Goal: Check status: Check status

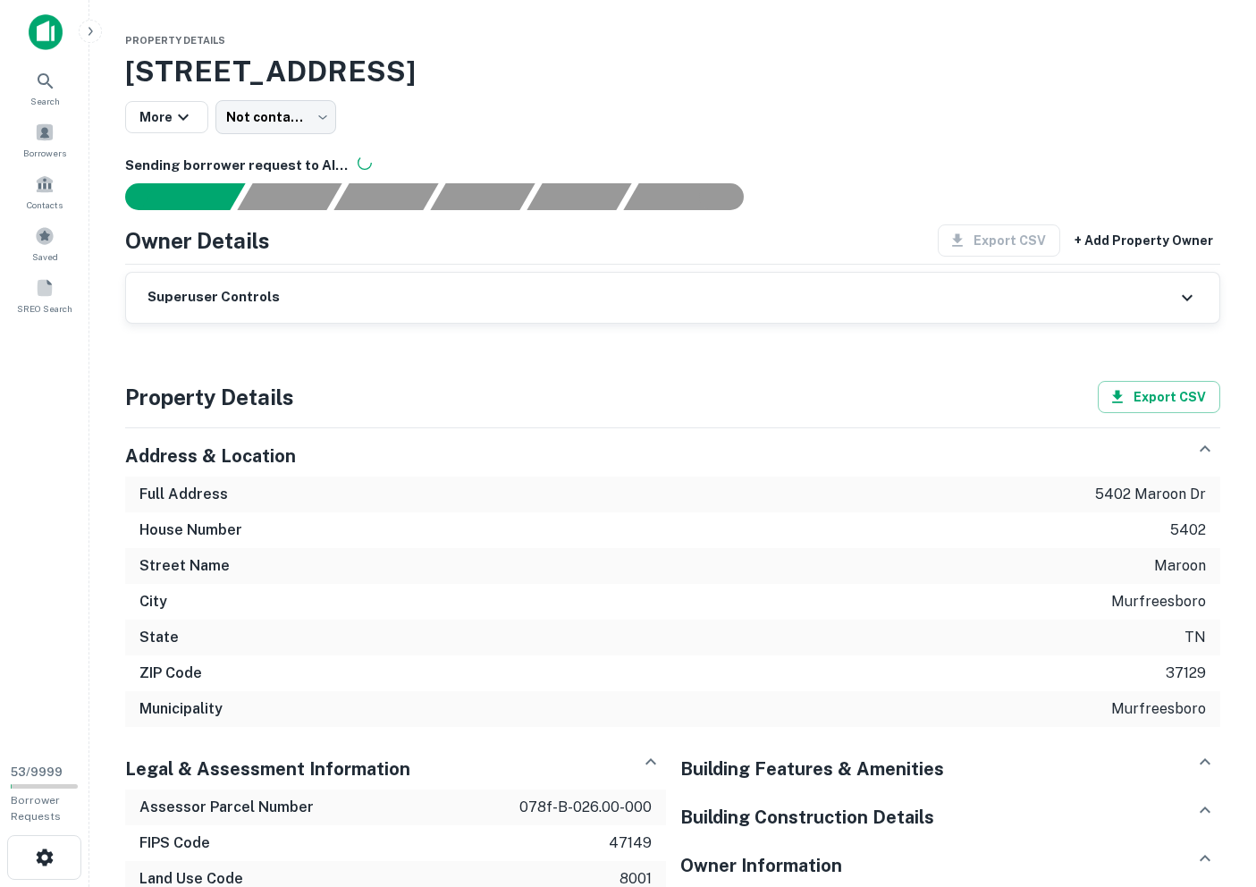
click at [139, 159] on h6 "Sending borrower request to AI..." at bounding box center [672, 166] width 1095 height 21
copy h6 "Sending borrower request to AI..."
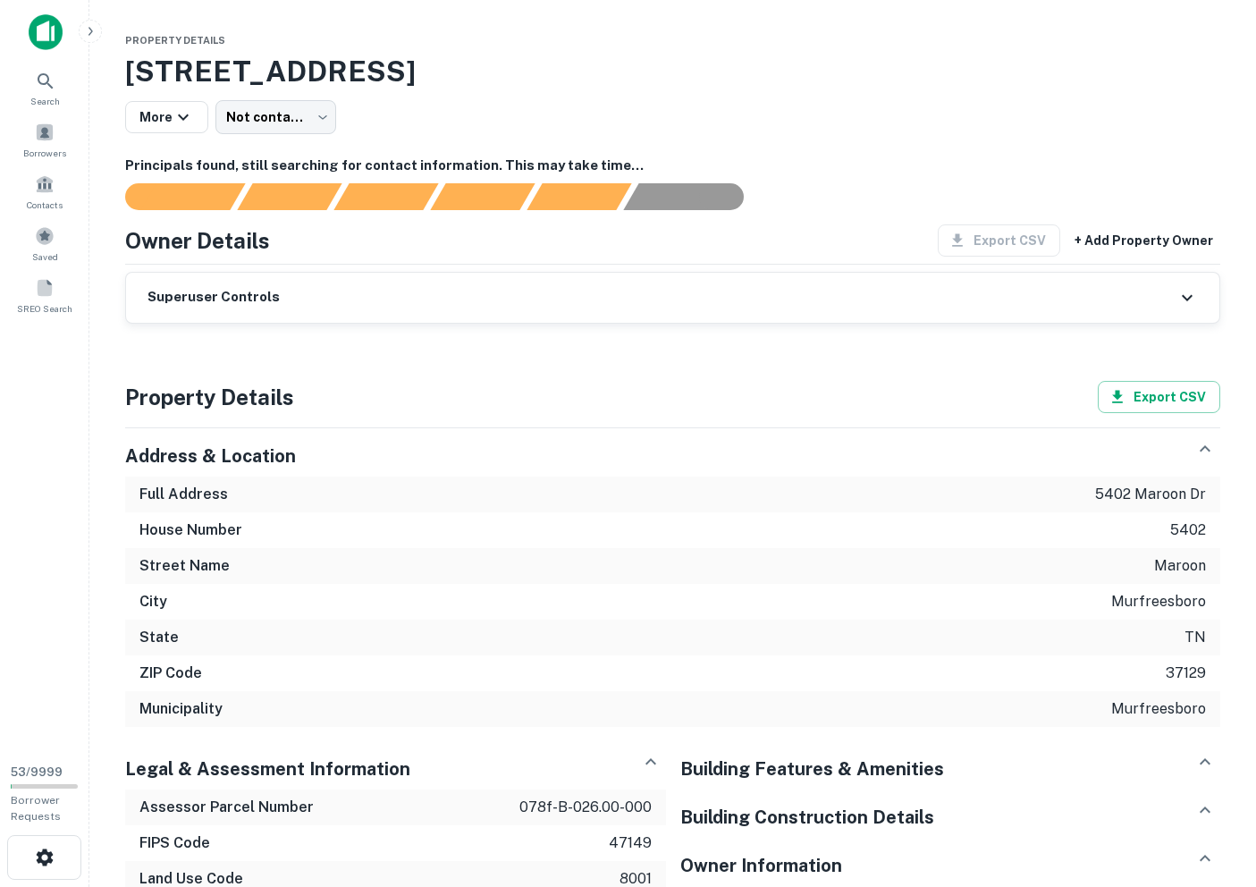
click at [629, 157] on h6 "Principals found, still searching for contact information. This may take time..." at bounding box center [672, 166] width 1095 height 21
drag, startPoint x: 486, startPoint y: 165, endPoint x: 622, endPoint y: 165, distance: 136.8
click at [621, 165] on h6 "Principals found, still searching for contact information. This may take time..." at bounding box center [672, 166] width 1095 height 21
copy h6 "This may take time..."
